Goal: Task Accomplishment & Management: Manage account settings

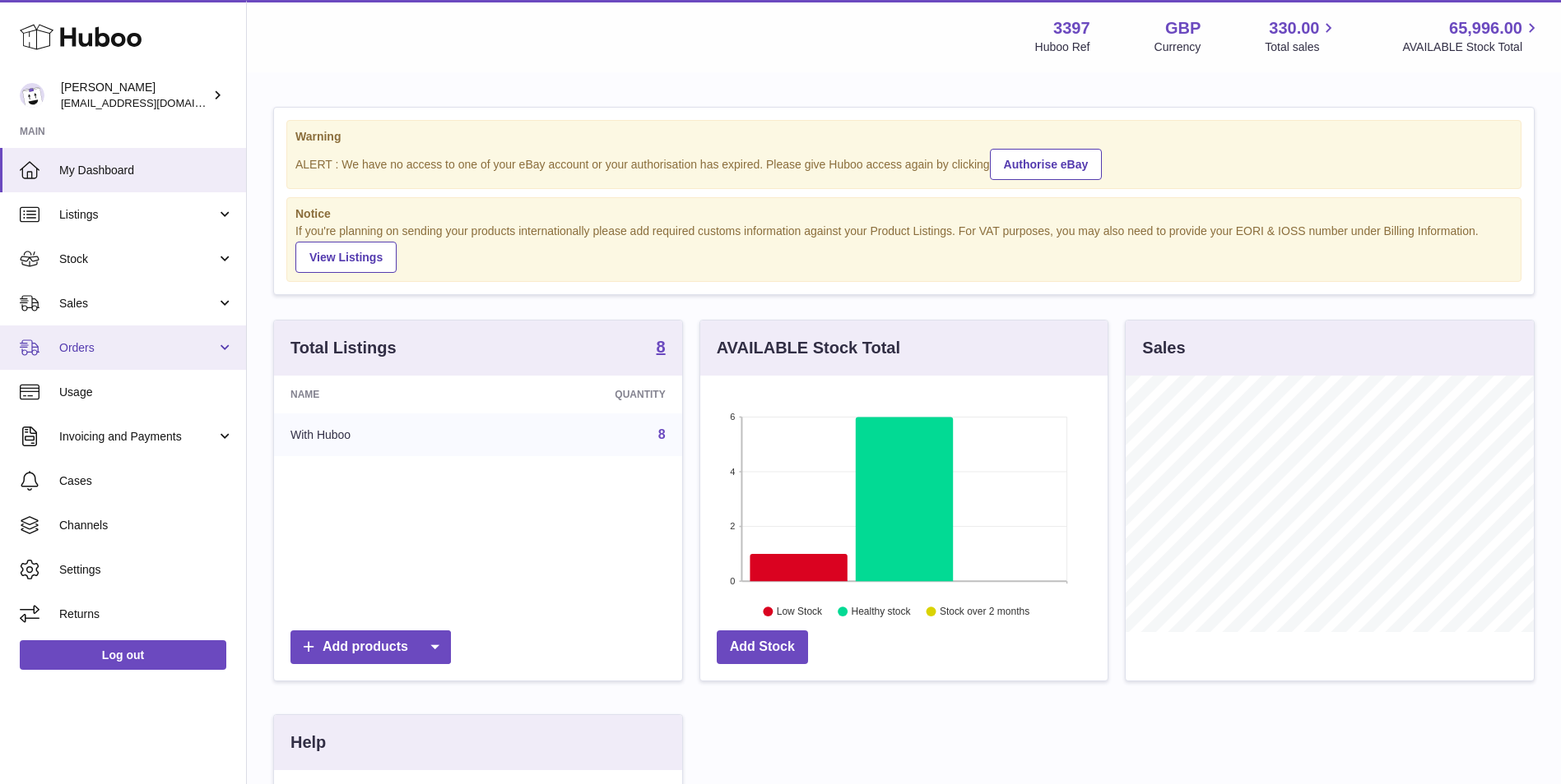
scroll to position [257, 411]
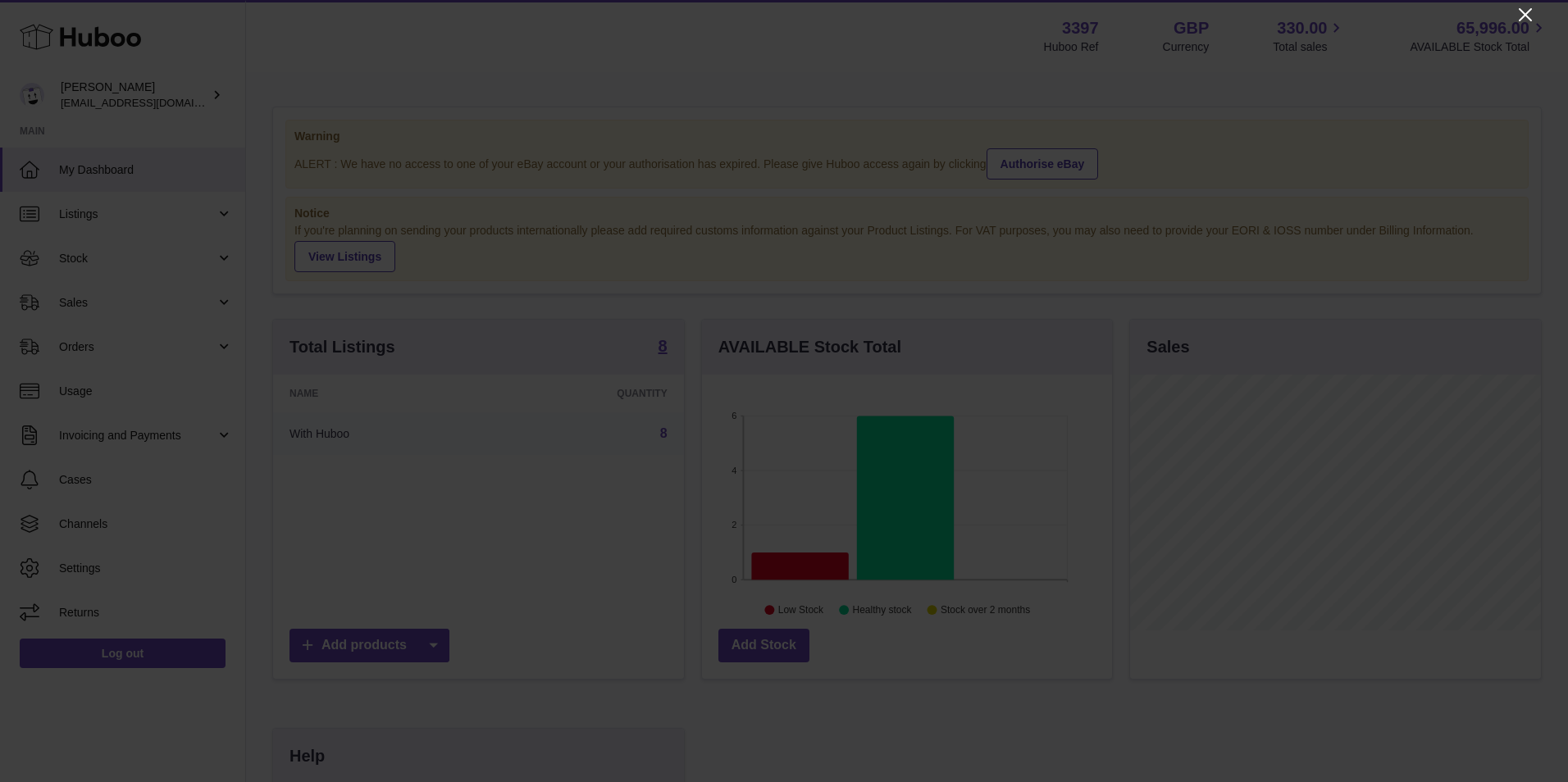
click at [1523, 12] on icon "Close" at bounding box center [1524, 14] width 13 height 13
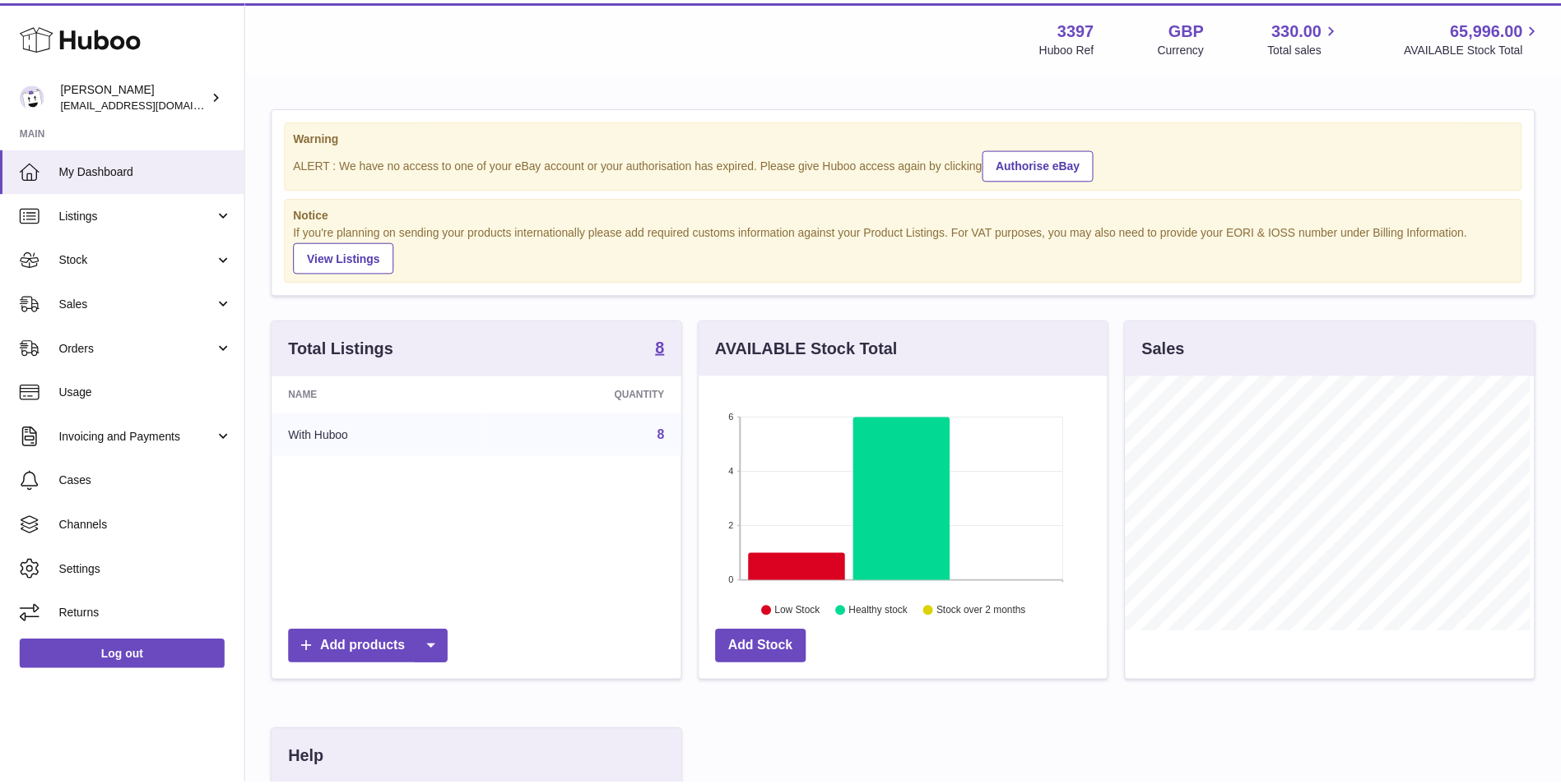
scroll to position [821886, 822240]
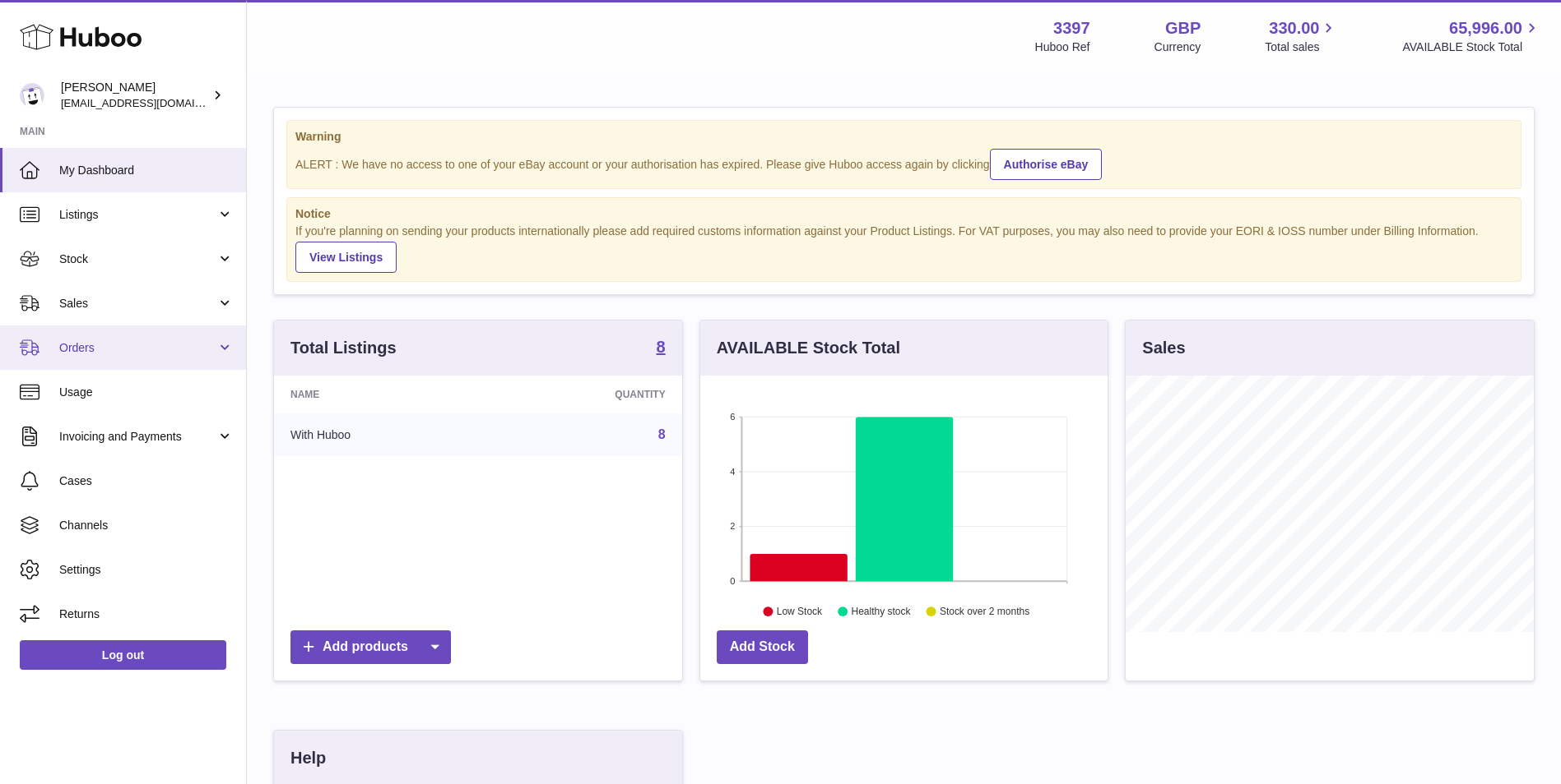
click at [90, 362] on link "Orders" at bounding box center [122, 347] width 246 height 45
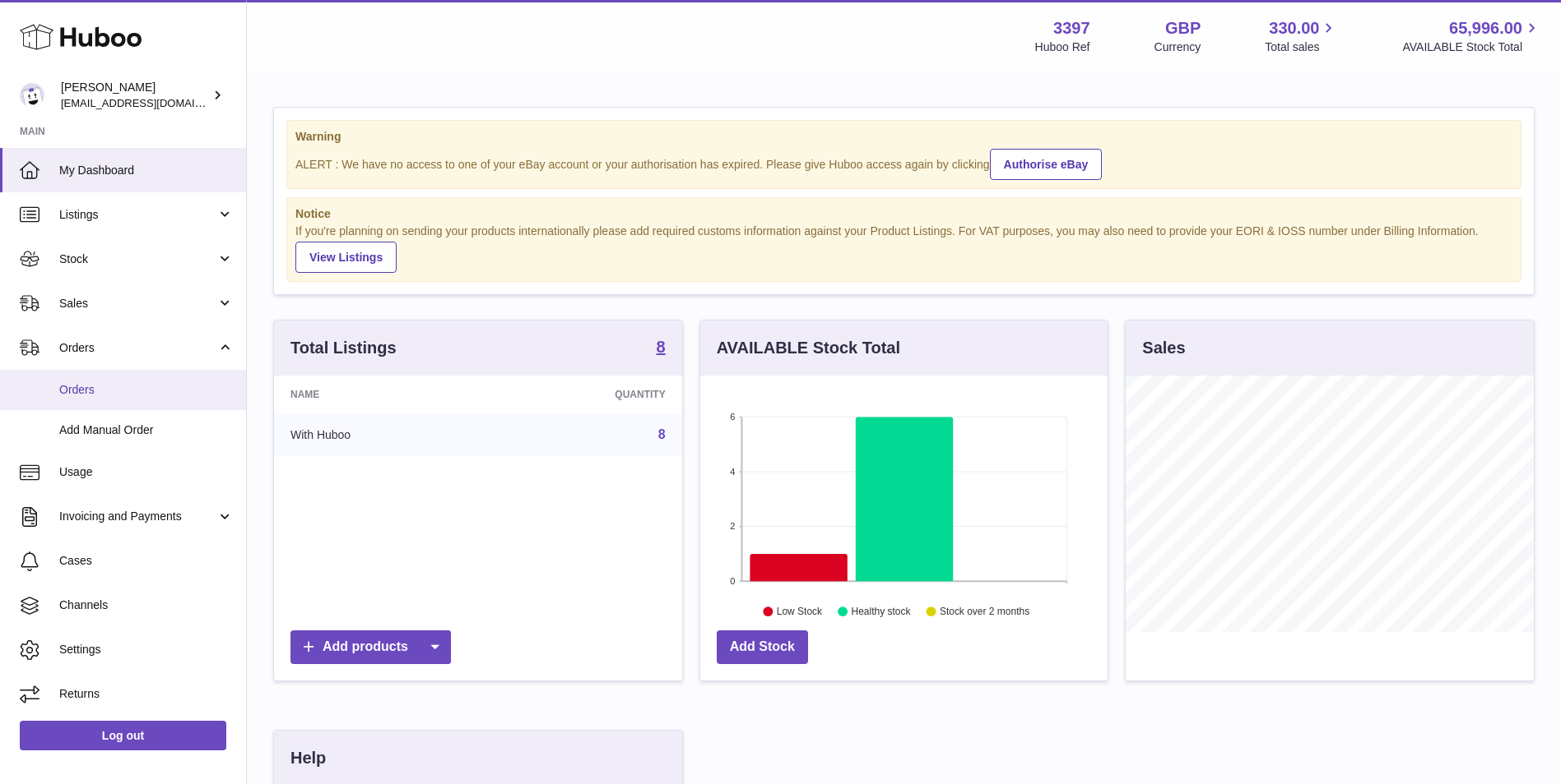
click at [83, 388] on span "Orders" at bounding box center [145, 390] width 174 height 16
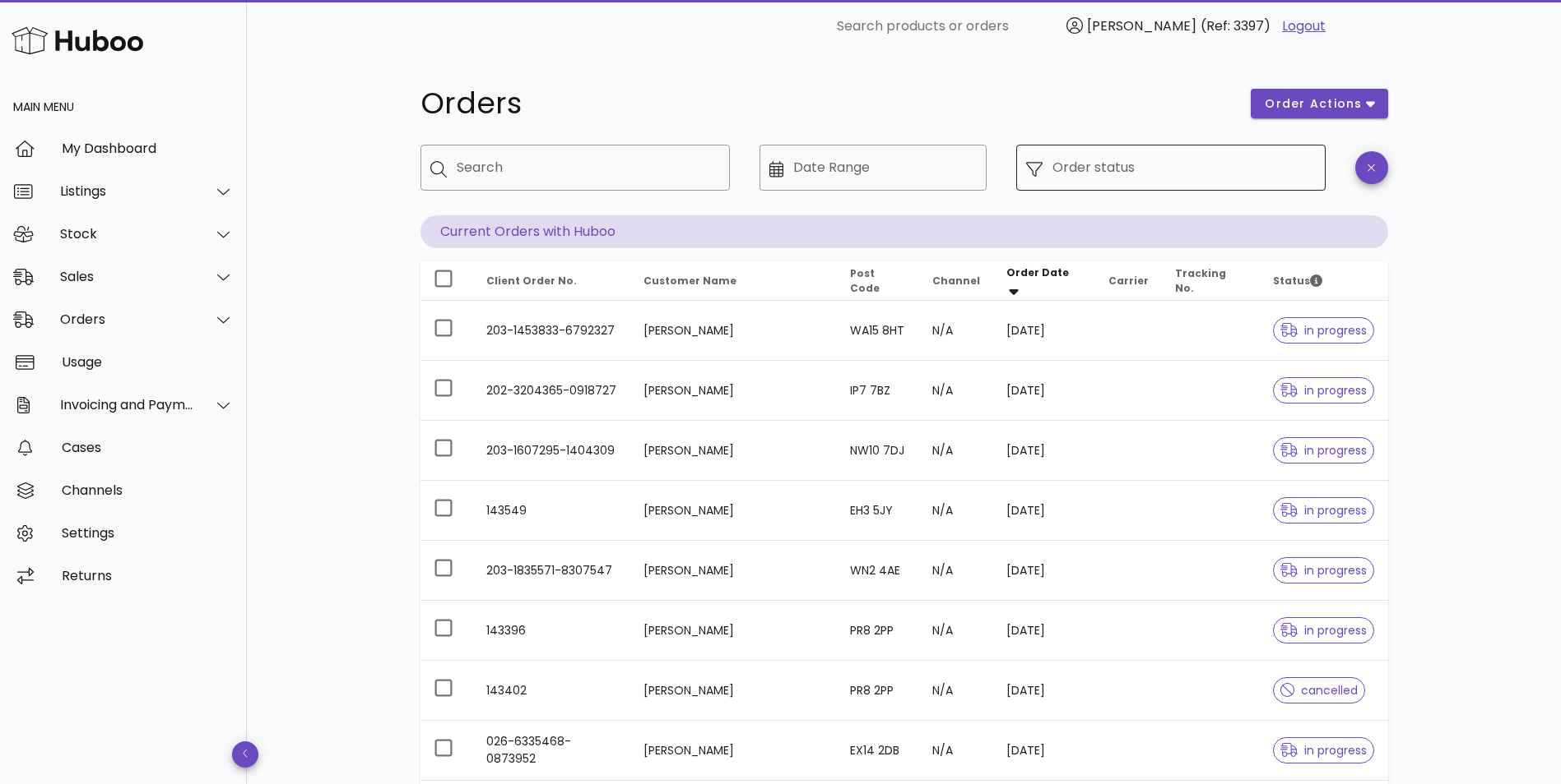
click at [1141, 176] on input "Order status" at bounding box center [1184, 167] width 263 height 26
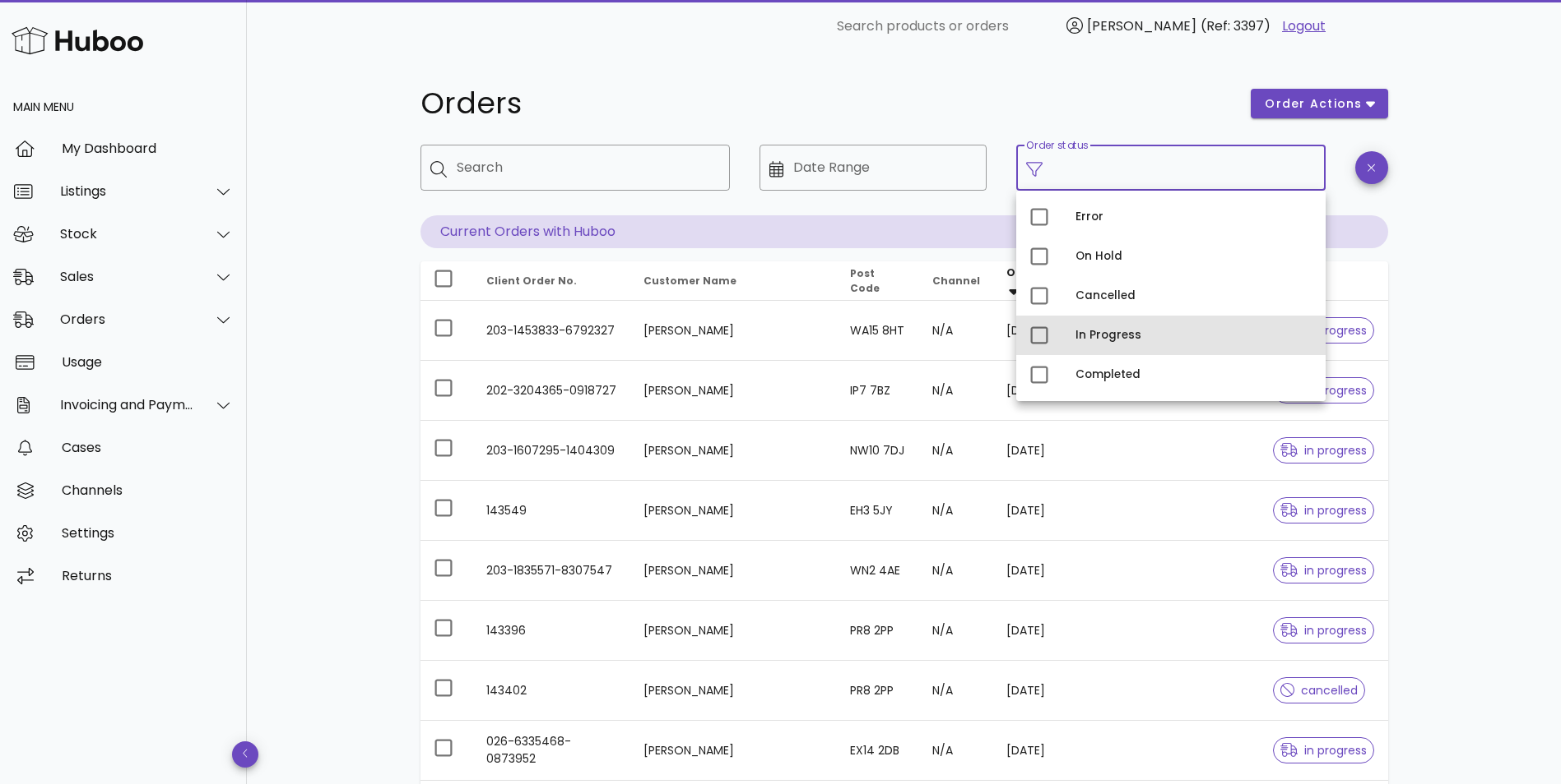
click at [1095, 333] on div "In Progress" at bounding box center [1194, 335] width 237 height 13
type input "**********"
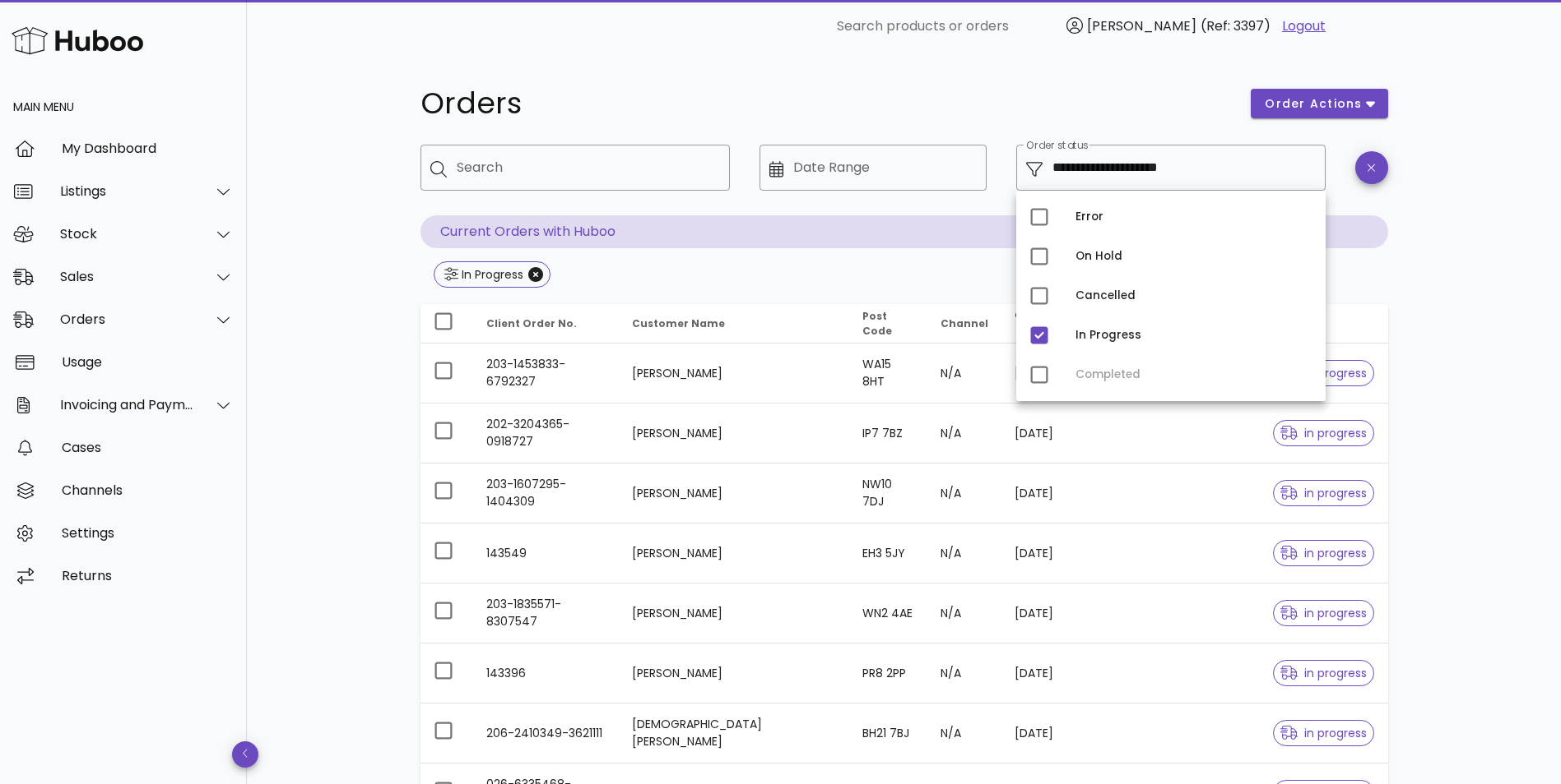
click at [390, 260] on div "**********" at bounding box center [904, 589] width 1046 height 1073
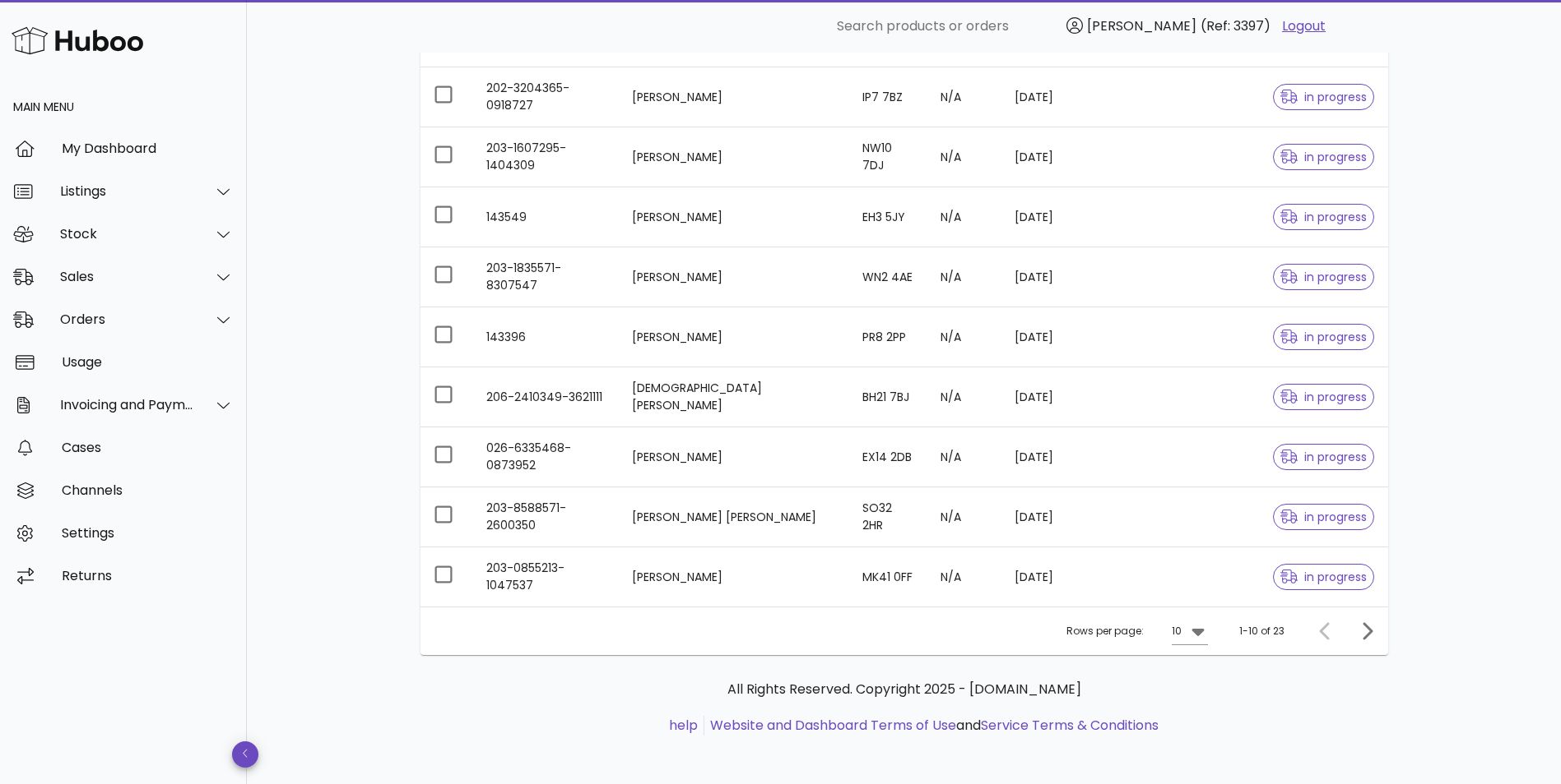
scroll to position [340, 0]
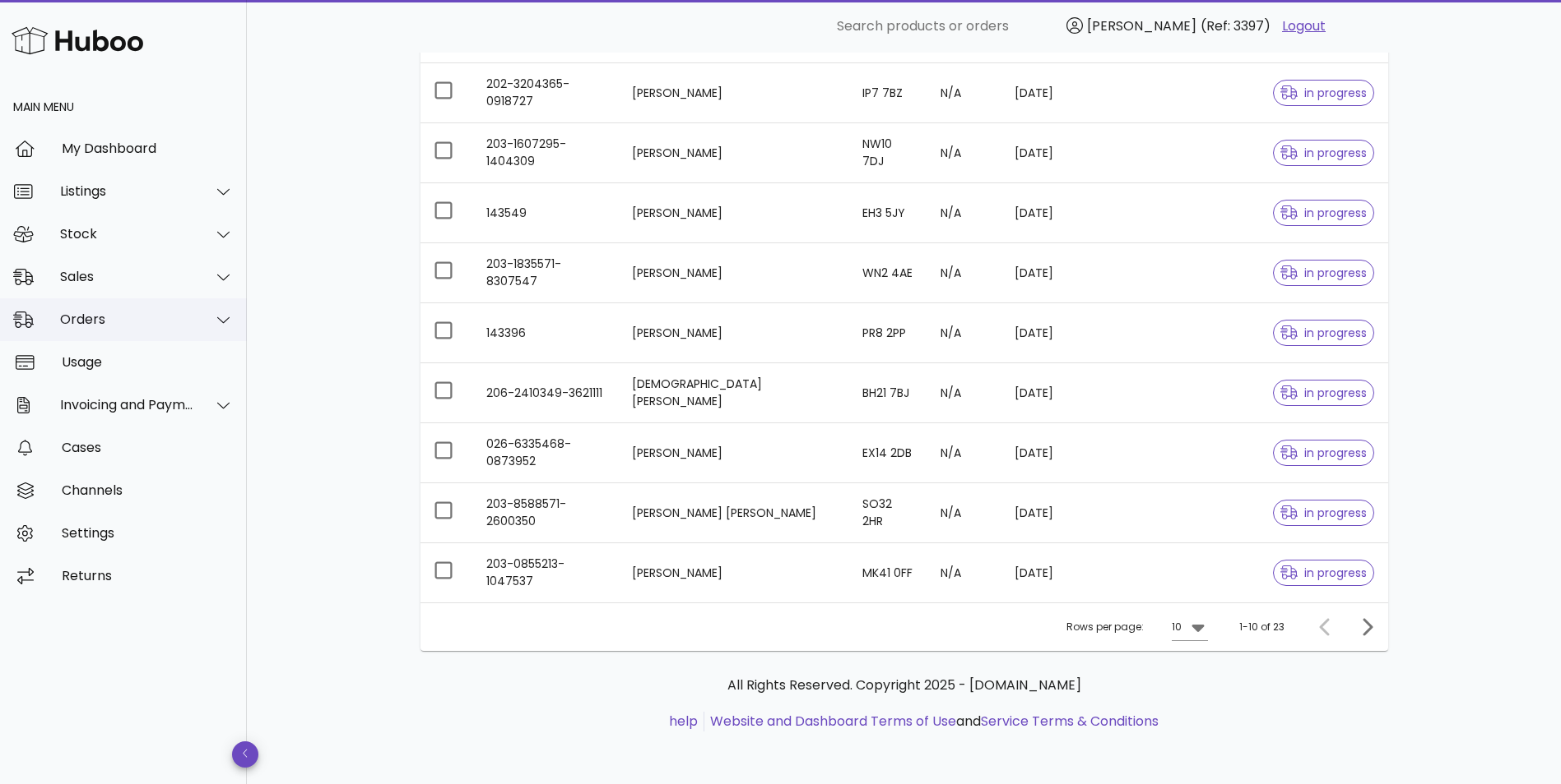
click at [93, 322] on div "Orders" at bounding box center [126, 319] width 134 height 16
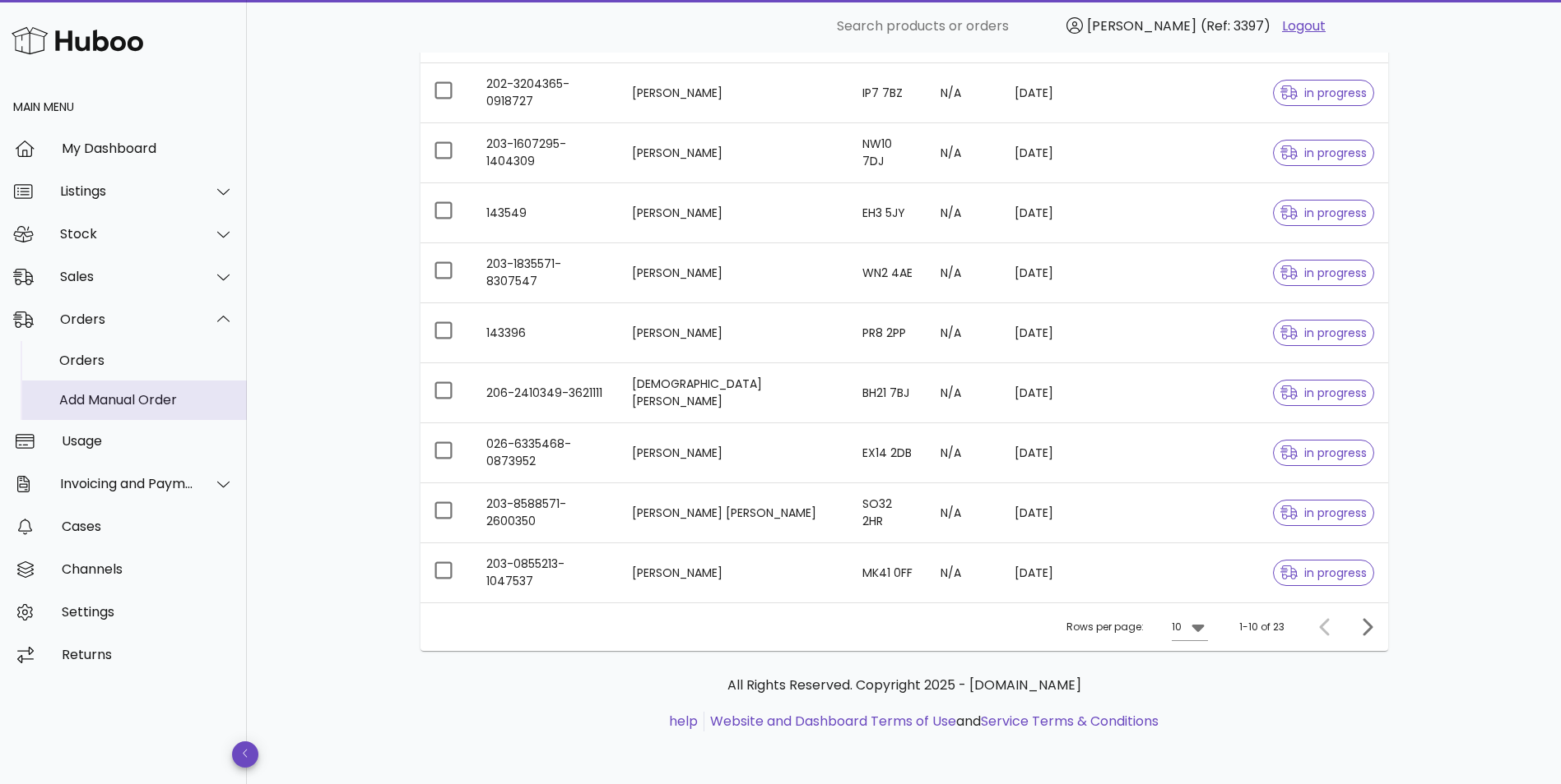
drag, startPoint x: 98, startPoint y: 398, endPoint x: 149, endPoint y: 413, distance: 53.2
click at [98, 398] on div "Add Manual Order" at bounding box center [145, 400] width 174 height 16
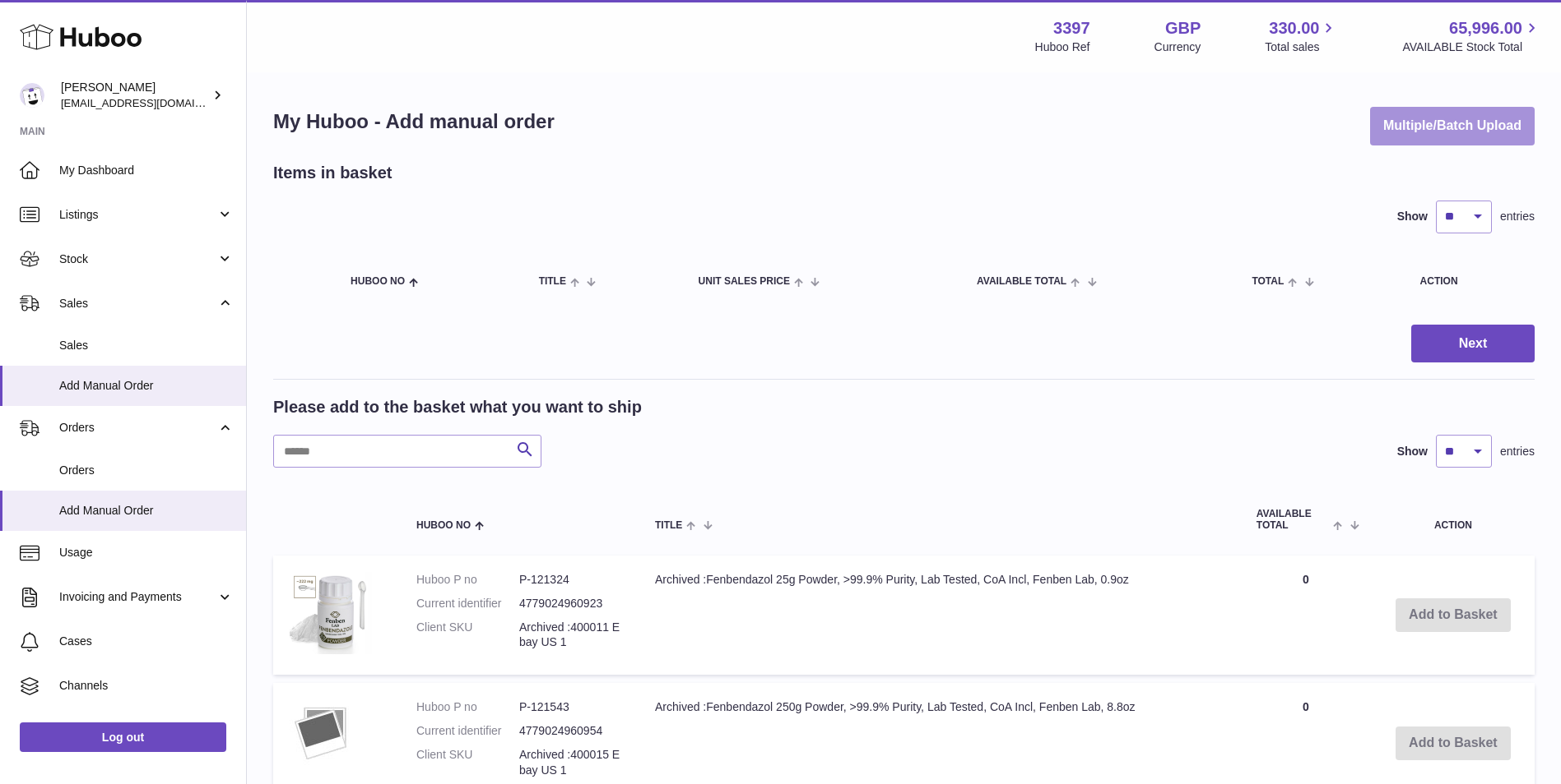
click at [1442, 130] on button "Multiple/Batch Upload" at bounding box center [1451, 125] width 164 height 39
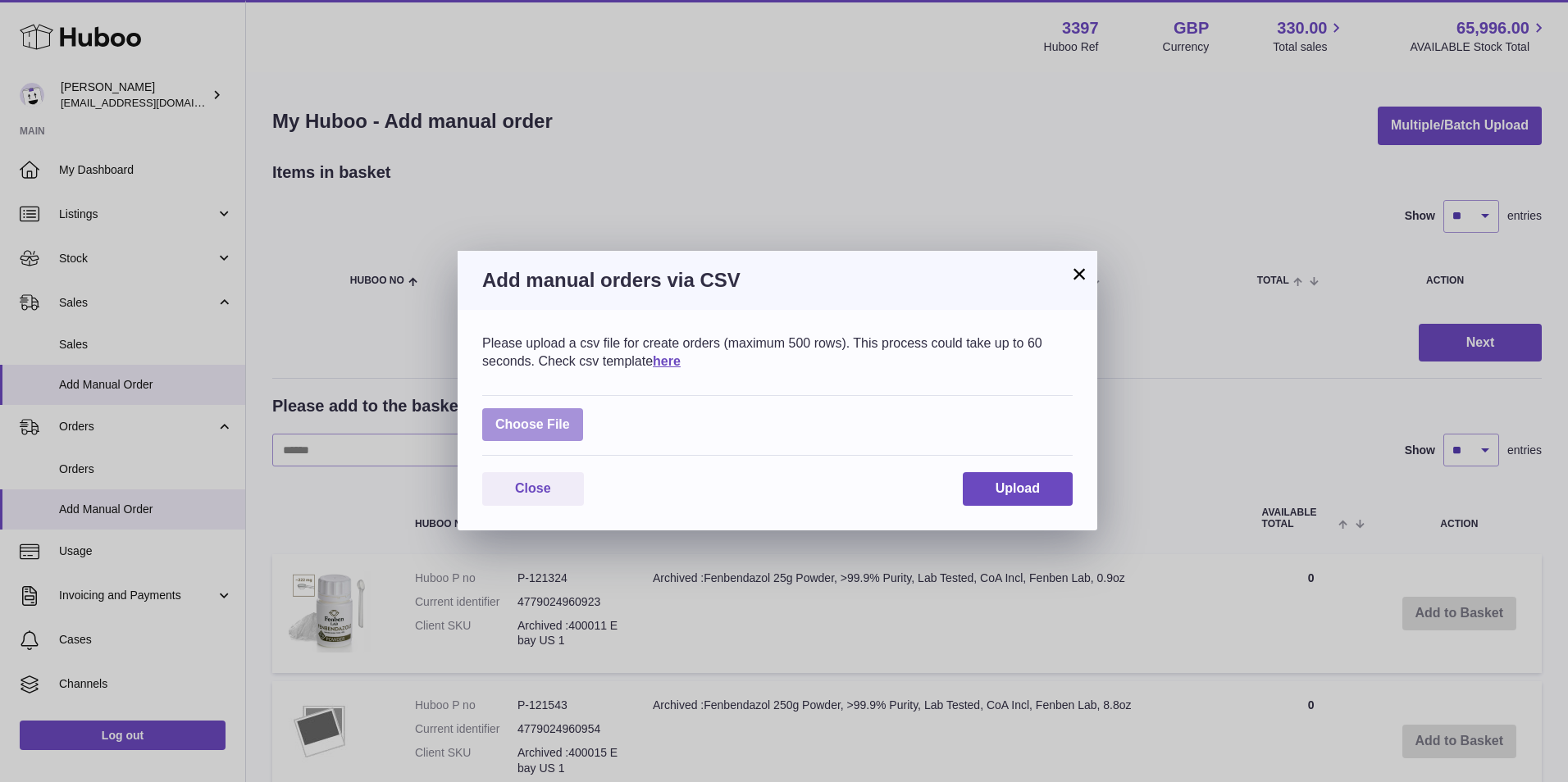
click at [532, 428] on label at bounding box center [533, 426] width 101 height 34
click at [570, 418] on input "file" at bounding box center [570, 417] width 1 height 1
type input "**********"
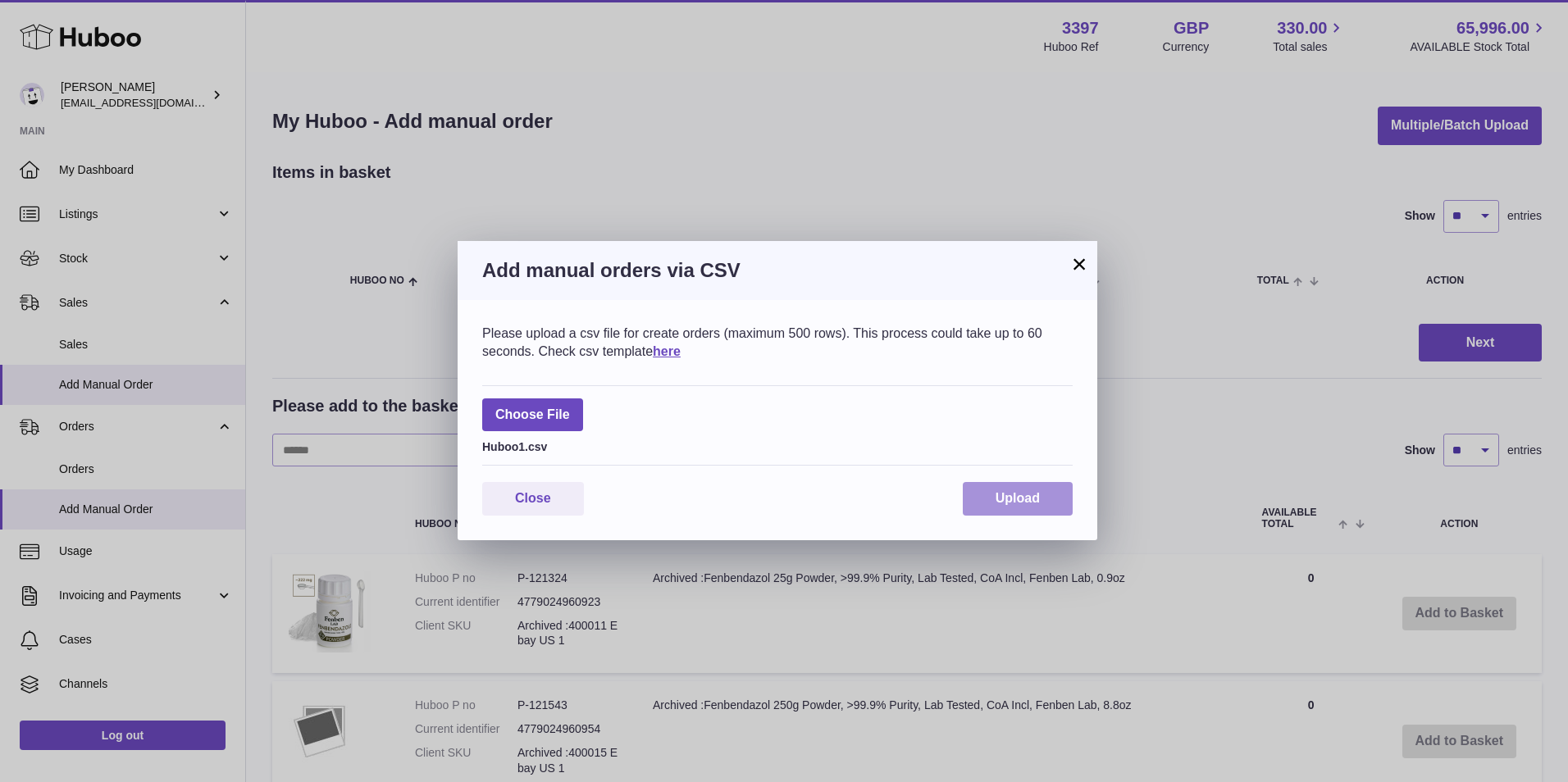
click at [1005, 490] on button "Upload" at bounding box center [1017, 499] width 110 height 34
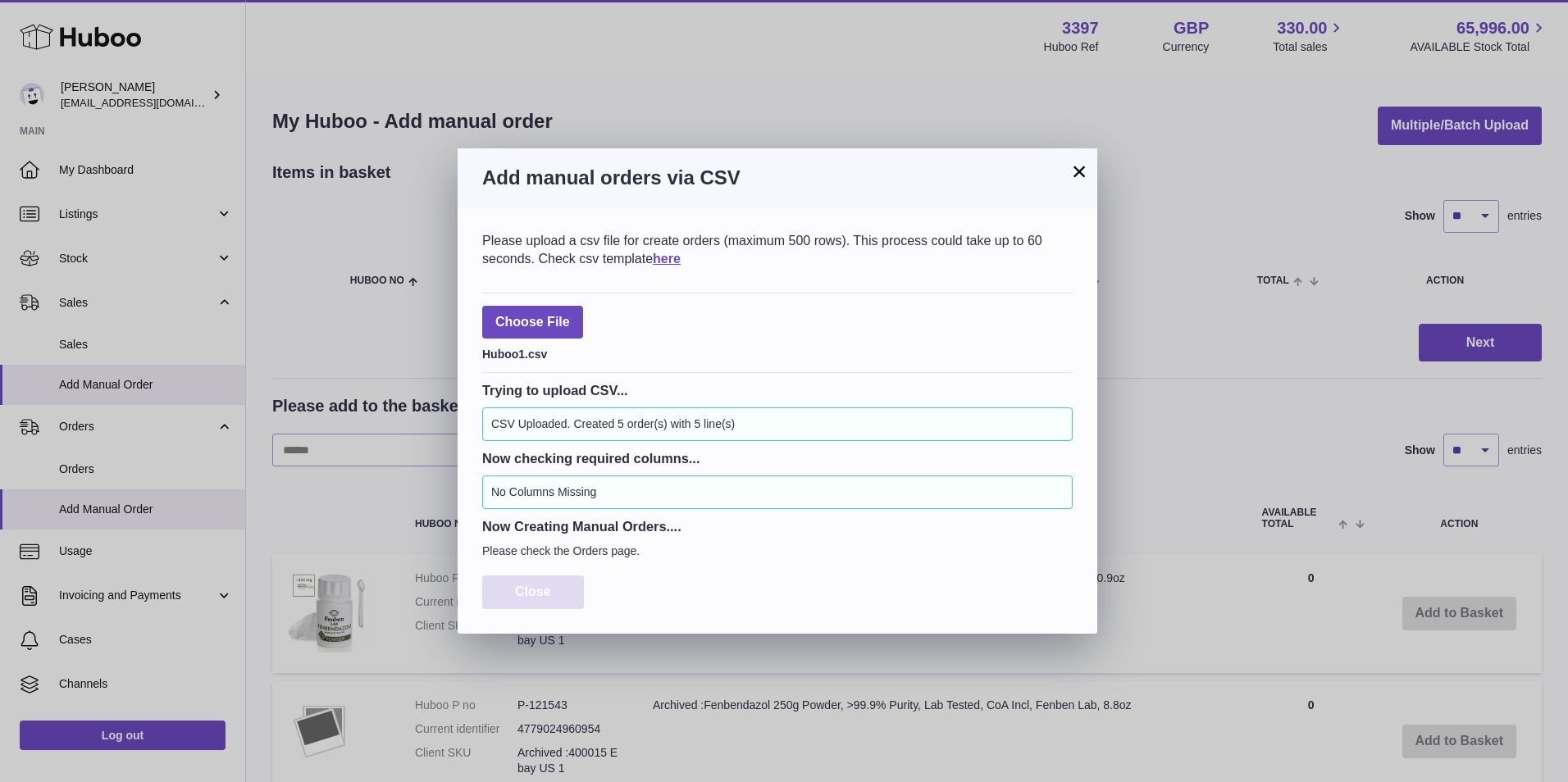
click at [533, 587] on span "Close" at bounding box center [533, 591] width 36 height 14
